Goal: Find specific page/section: Find specific page/section

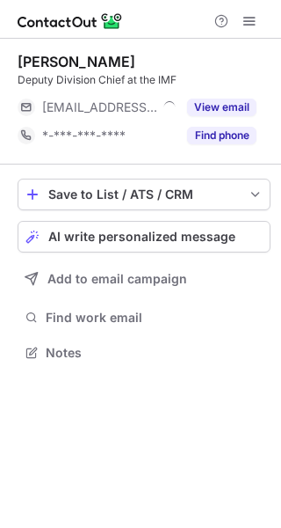
scroll to position [340, 281]
